Goal: Task Accomplishment & Management: Use online tool/utility

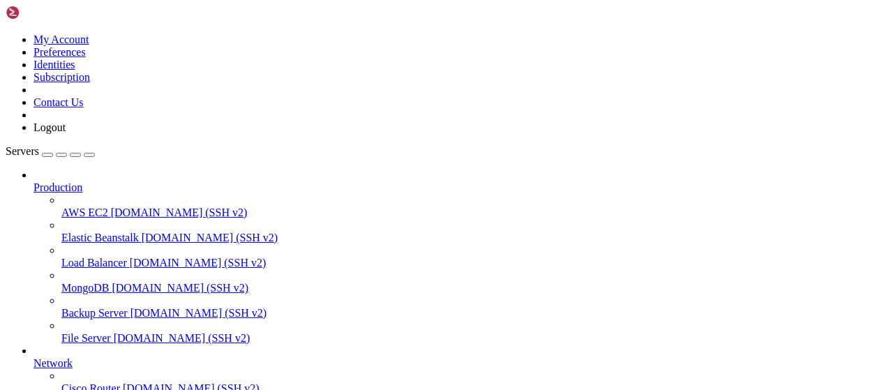
scroll to position [283, 0]
